Goal: Complete application form

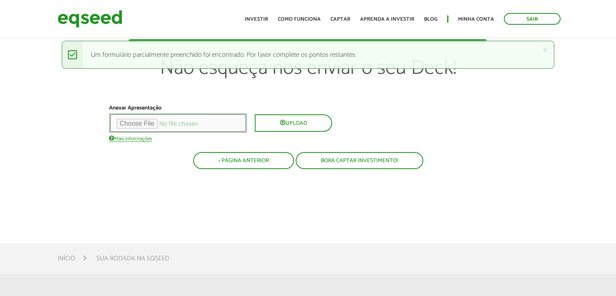
click at [164, 119] on input "file" at bounding box center [178, 123] width 138 height 20
type input "**********"
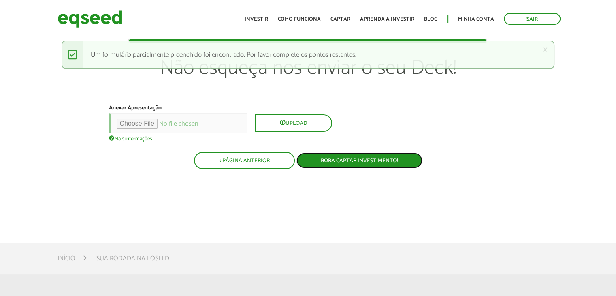
click at [341, 158] on button "Bora captar investimento!" at bounding box center [359, 160] width 126 height 15
